Goal: Task Accomplishment & Management: Complete application form

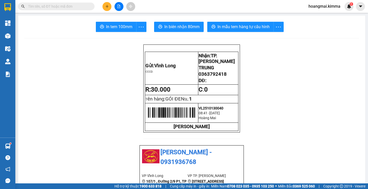
click at [112, 7] on div at bounding box center [119, 6] width 38 height 9
click at [109, 6] on icon "plus" at bounding box center [107, 7] width 4 height 4
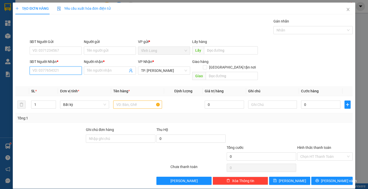
click at [72, 70] on input "SĐT Người Nhận *" at bounding box center [56, 70] width 52 height 8
type input "0396590192"
click at [65, 85] on div "0396590192 - CHI" at bounding box center [55, 81] width 52 height 8
type input "CHI"
type input "0396590192"
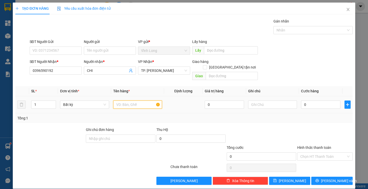
click at [133, 100] on input "text" at bounding box center [137, 104] width 49 height 8
type input "BAO TRẮNG"
click at [271, 100] on input "text" at bounding box center [272, 104] width 49 height 8
type input "H"
click at [310, 100] on input "0" at bounding box center [320, 104] width 39 height 8
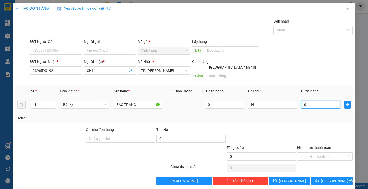
type input "3"
type input "30"
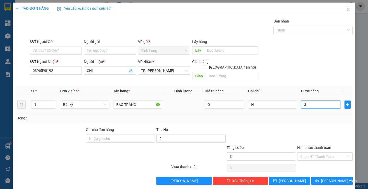
type input "30"
type input "30.000"
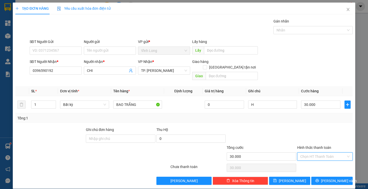
click at [319, 153] on input "Hình thức thanh toán" at bounding box center [323, 157] width 46 height 8
drag, startPoint x: 322, startPoint y: 157, endPoint x: 304, endPoint y: 134, distance: 29.2
click at [319, 156] on div "Tại văn phòng Chuyển khoản Tại văn phòng Chuyển khoản" at bounding box center [321, 165] width 55 height 18
click at [328, 161] on div "Tại văn phòng" at bounding box center [322, 161] width 49 height 6
type input "0"
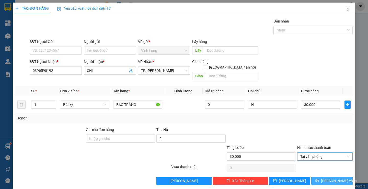
click at [330, 178] on span "[PERSON_NAME] và In" at bounding box center [339, 181] width 36 height 6
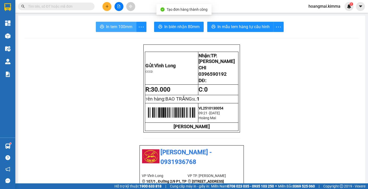
click at [109, 27] on span "In tem 100mm" at bounding box center [119, 27] width 26 height 6
